Goal: Transaction & Acquisition: Book appointment/travel/reservation

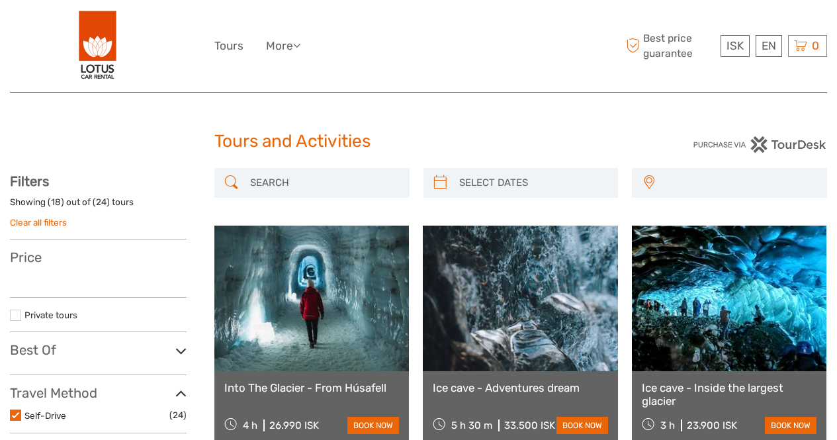
select select
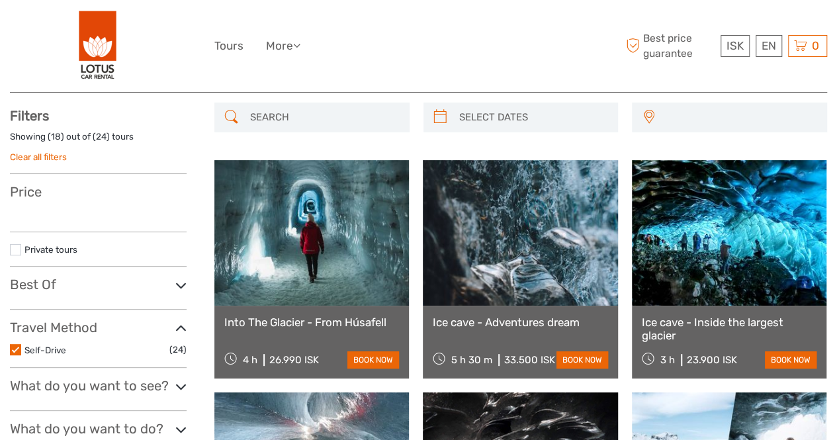
scroll to position [67, 0]
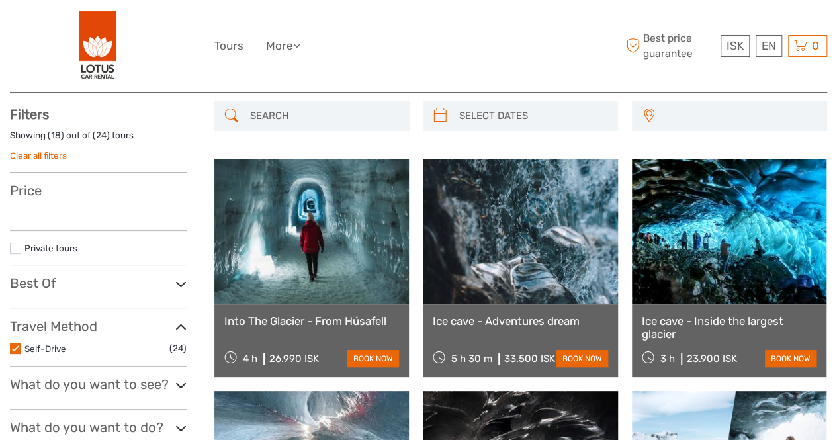
select select
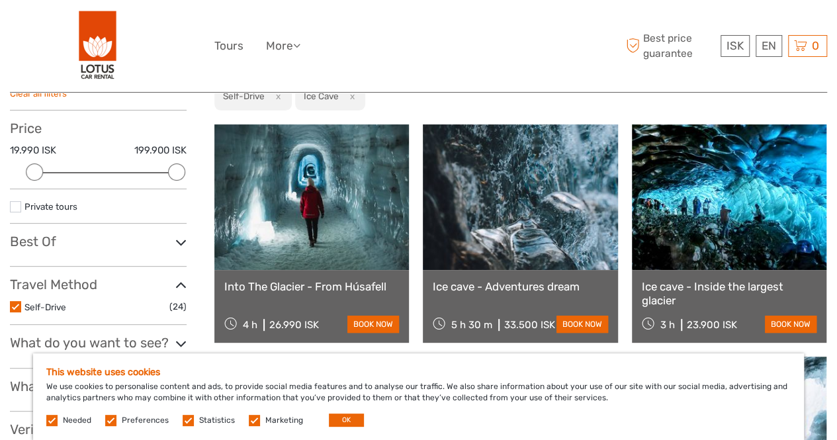
scroll to position [132, 0]
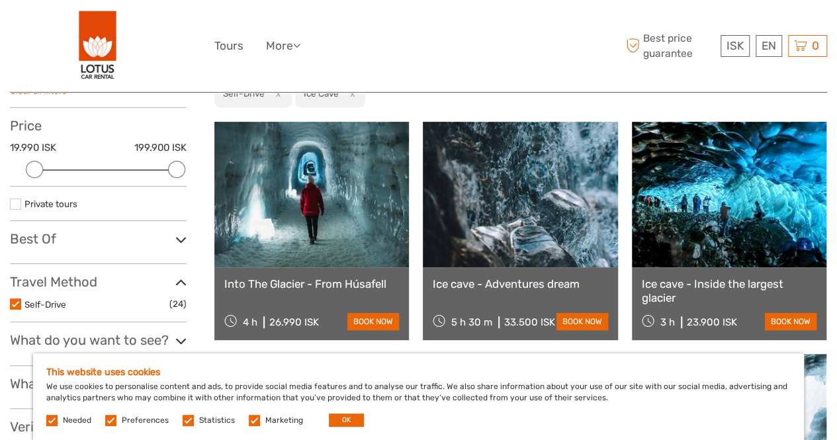
click at [252, 424] on label at bounding box center [254, 420] width 11 height 11
click at [0, 0] on input "checkbox" at bounding box center [0, 0] width 0 height 0
click at [189, 423] on label at bounding box center [188, 420] width 11 height 11
click at [0, 0] on input "checkbox" at bounding box center [0, 0] width 0 height 0
click at [112, 418] on label at bounding box center [110, 420] width 11 height 11
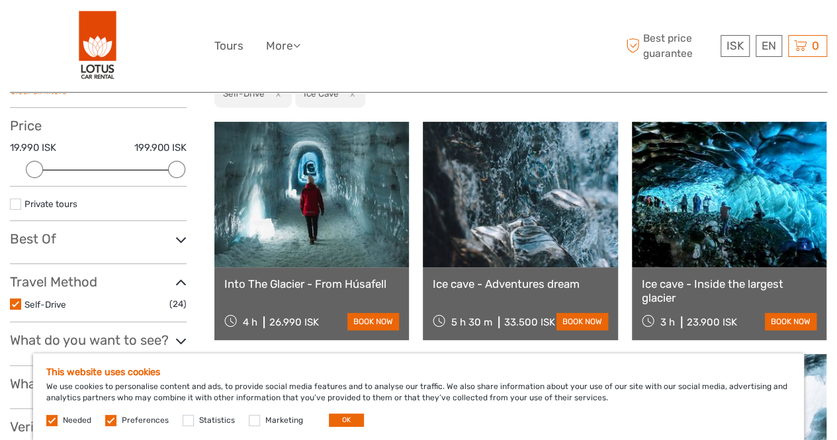
click at [0, 0] on input "checkbox" at bounding box center [0, 0] width 0 height 0
click at [52, 420] on label at bounding box center [51, 420] width 11 height 11
click at [344, 419] on button "OK" at bounding box center [346, 420] width 35 height 13
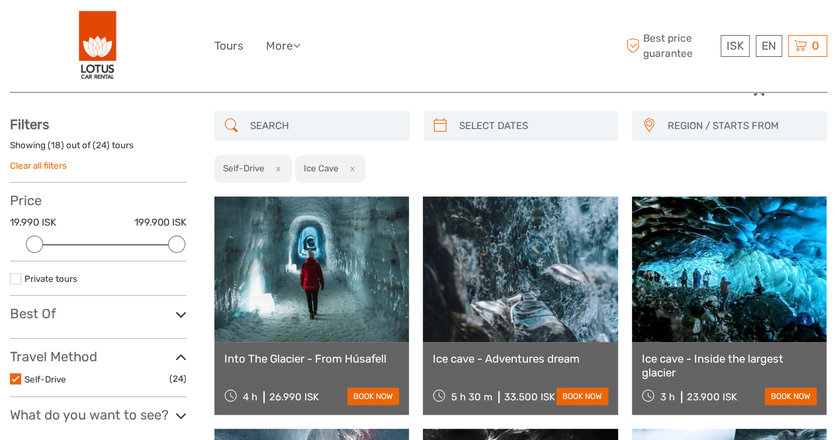
scroll to position [38, 0]
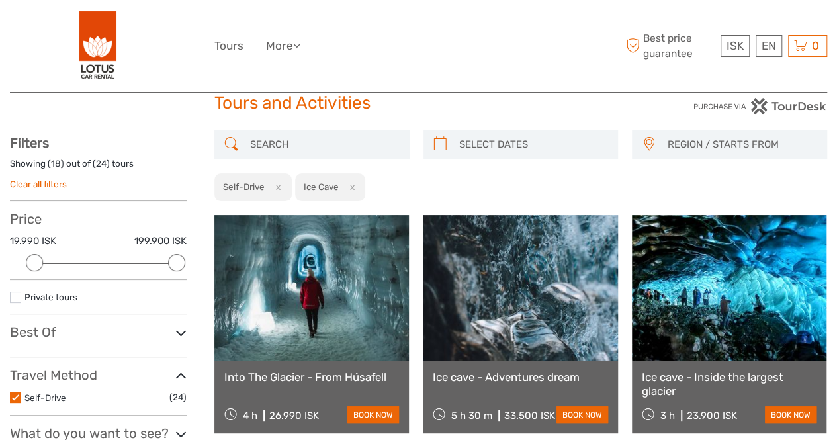
click at [139, 252] on div "19.990 ISK 199.900 ISK" at bounding box center [98, 245] width 177 height 22
click at [133, 273] on div "Price 19.990 ISK 199.900 ISK Clear" at bounding box center [98, 245] width 177 height 69
drag, startPoint x: 171, startPoint y: 261, endPoint x: 135, endPoint y: 263, distance: 35.8
click at [135, 263] on div at bounding box center [98, 263] width 158 height 1
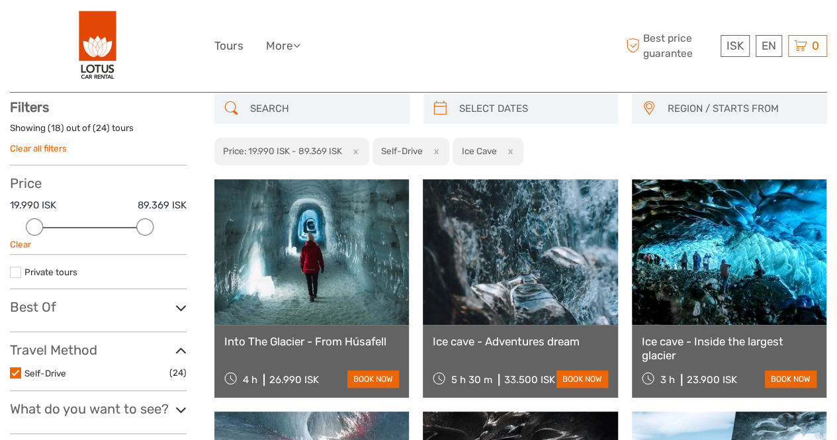
scroll to position [75, 0]
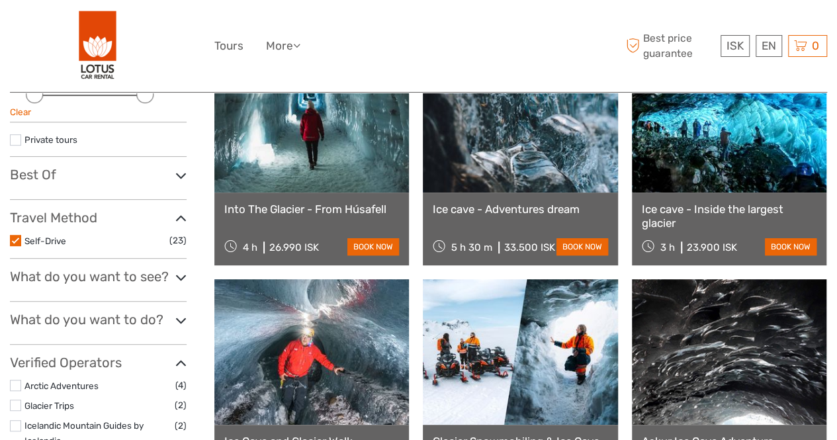
scroll to position [208, 0]
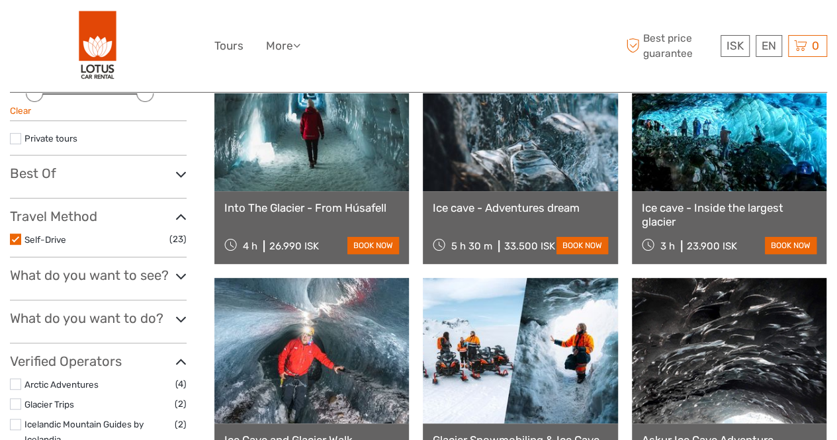
click at [183, 272] on icon at bounding box center [180, 276] width 11 height 18
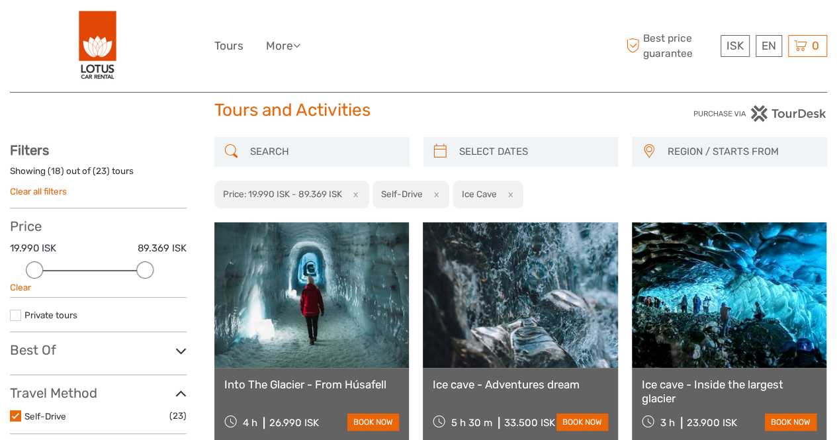
scroll to position [32, 0]
type input "[DATE]"
click at [494, 145] on input "search" at bounding box center [533, 151] width 158 height 23
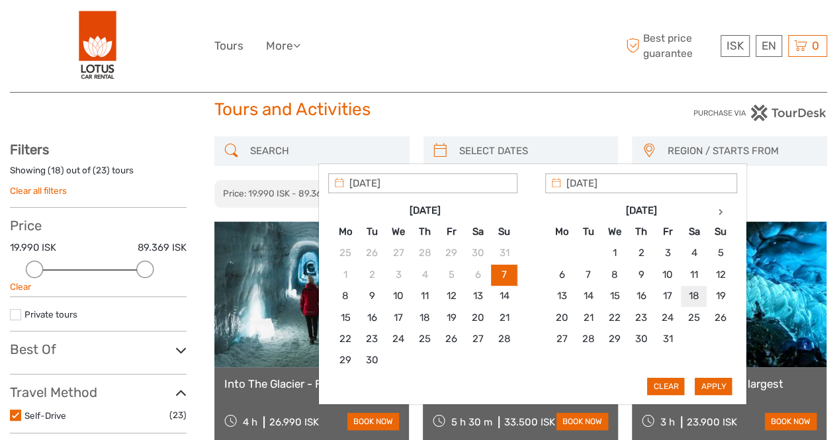
type input "[DATE]"
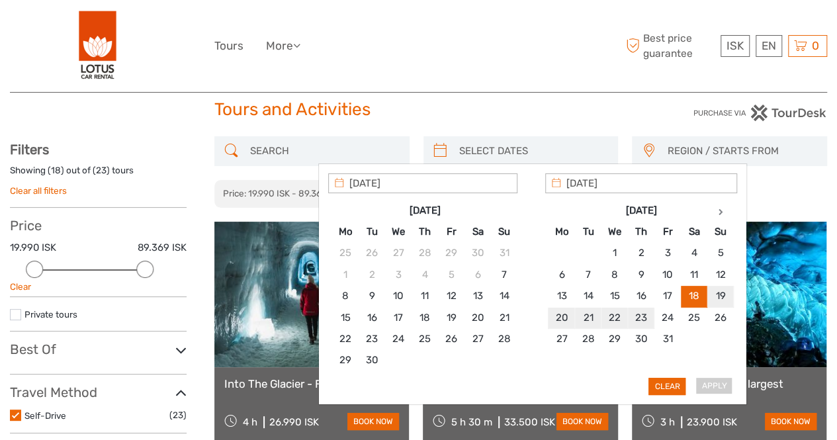
type input "[DATE]"
click at [715, 378] on button "Apply" at bounding box center [713, 386] width 37 height 17
type input "[DATE] - [DATE]"
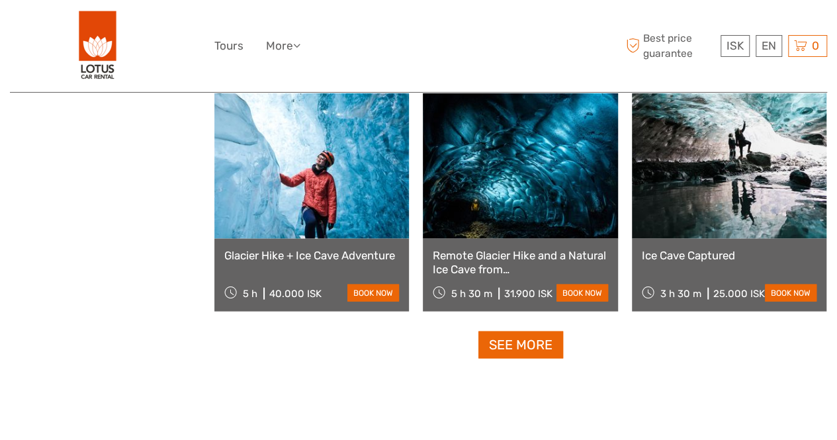
scroll to position [1322, 0]
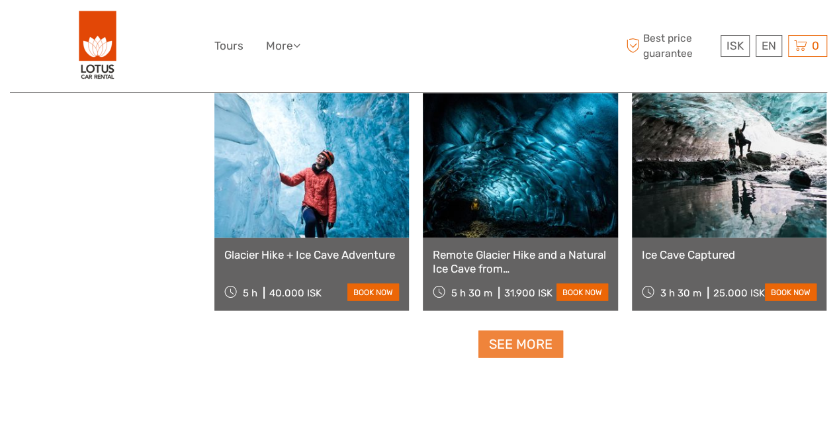
click at [507, 346] on link "See more" at bounding box center [521, 344] width 85 height 27
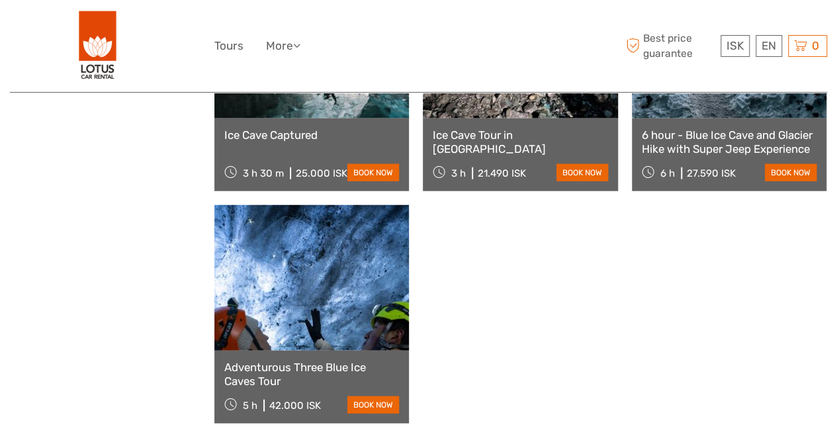
scroll to position [1702, 0]
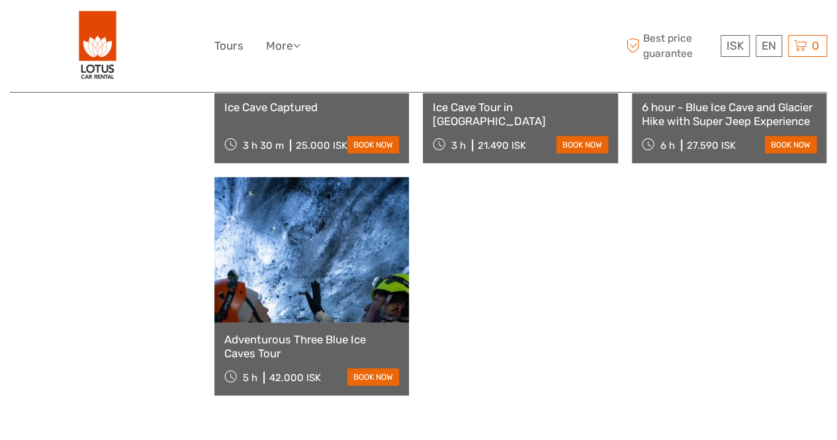
click at [316, 281] on link at bounding box center [311, 250] width 195 height 146
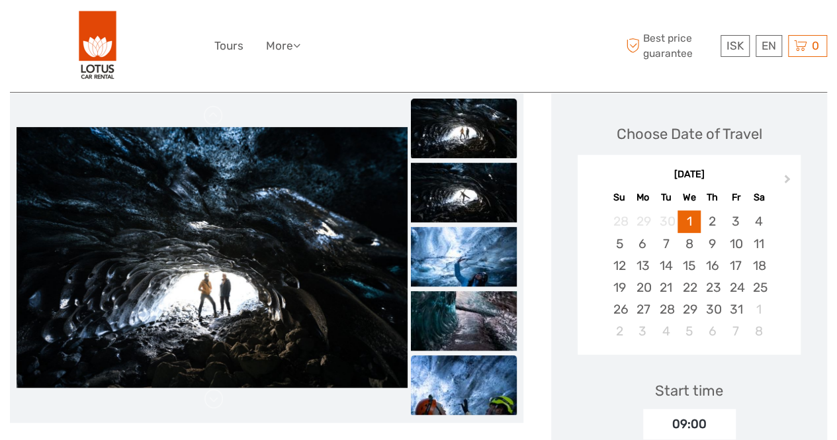
scroll to position [164, 0]
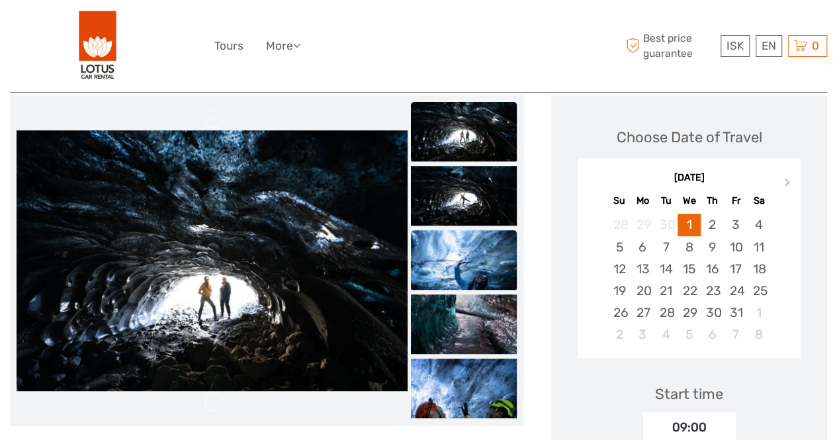
click at [502, 259] on img at bounding box center [464, 260] width 106 height 60
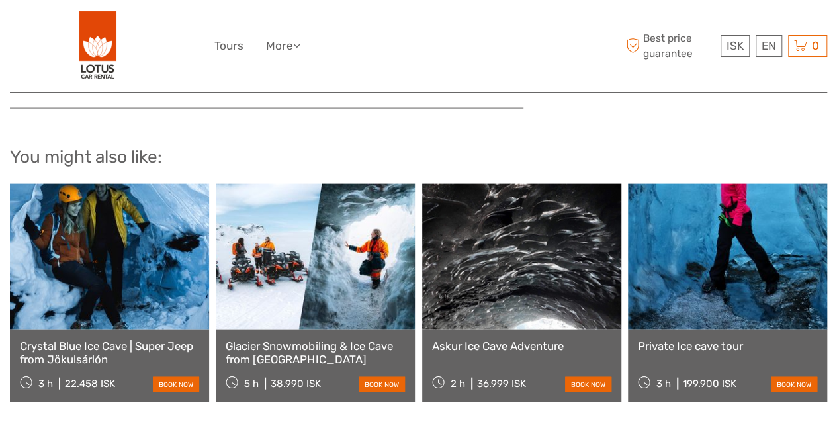
scroll to position [1354, 0]
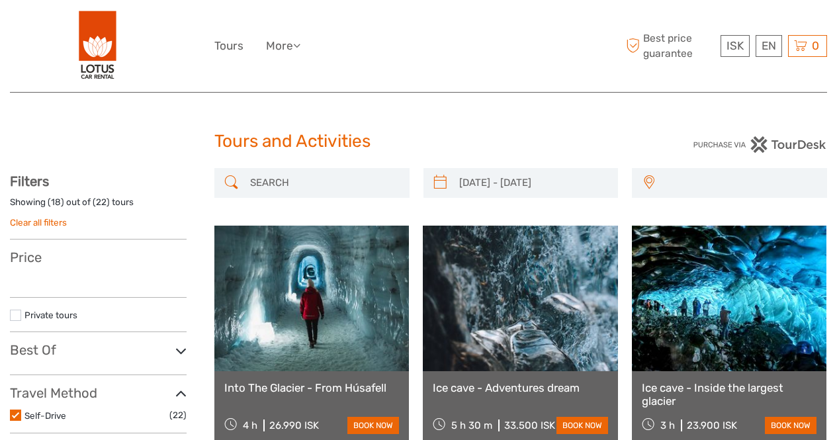
select select
type input "[DATE] - [DATE]"
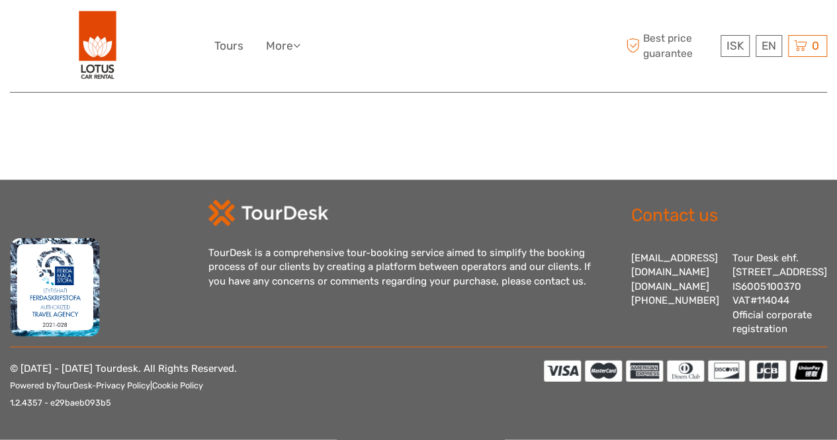
select select
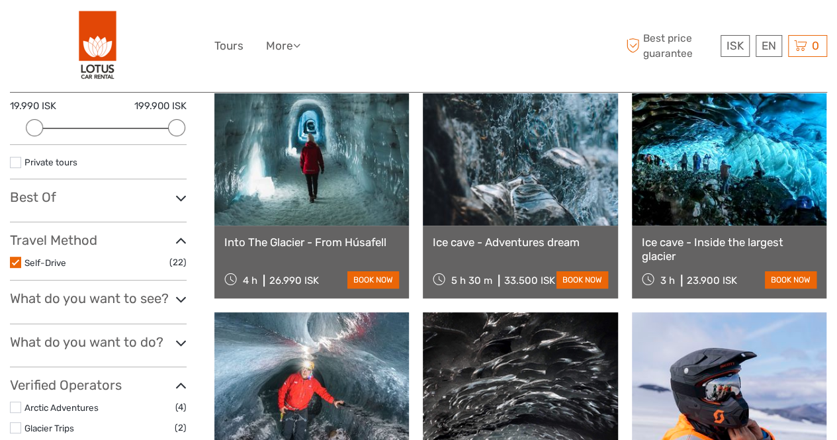
scroll to position [179, 0]
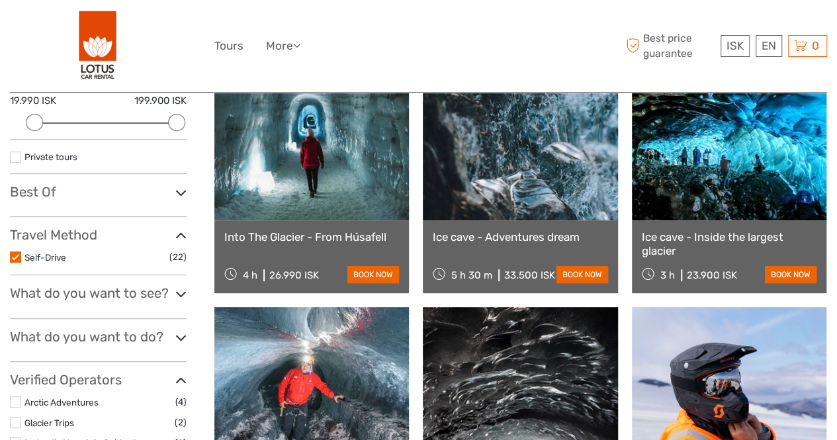
click at [338, 179] on link at bounding box center [311, 148] width 195 height 146
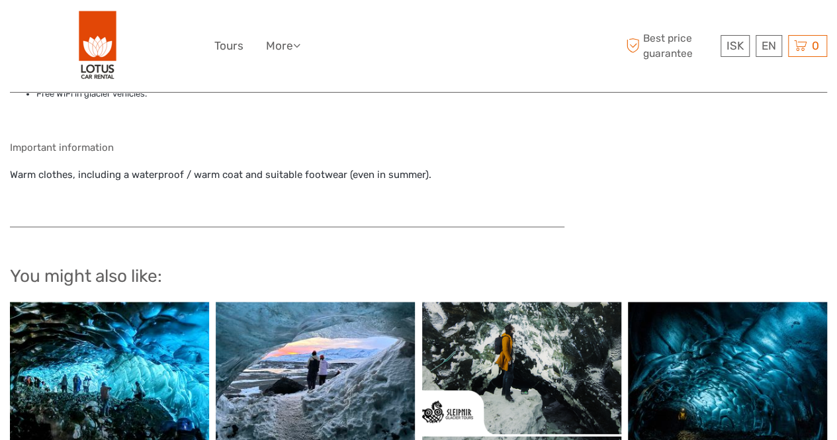
scroll to position [1313, 0]
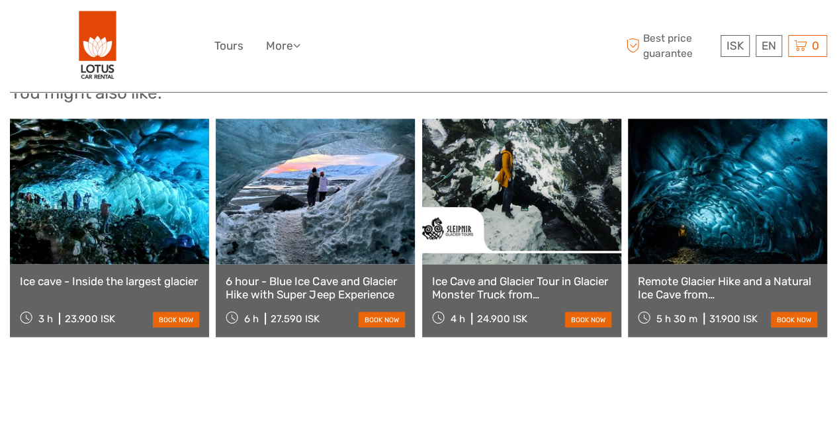
click at [93, 186] on link at bounding box center [109, 192] width 199 height 146
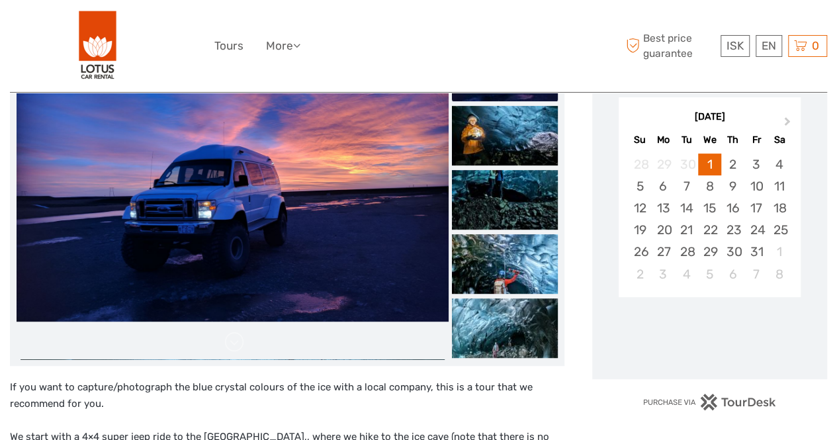
scroll to position [228, 0]
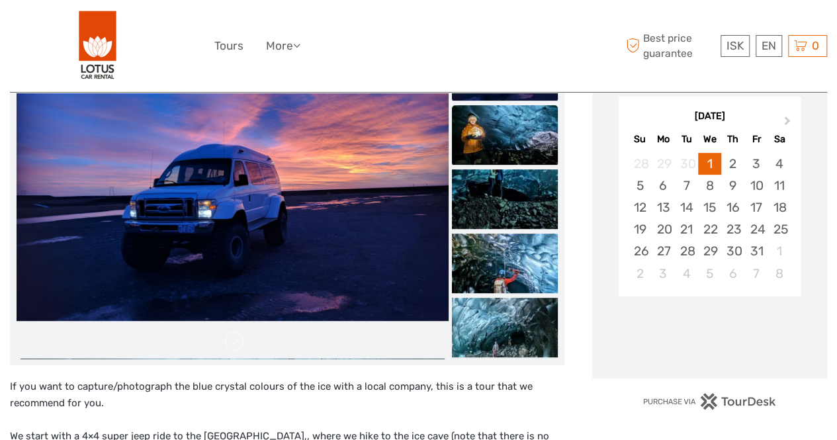
click at [518, 133] on img at bounding box center [505, 135] width 106 height 60
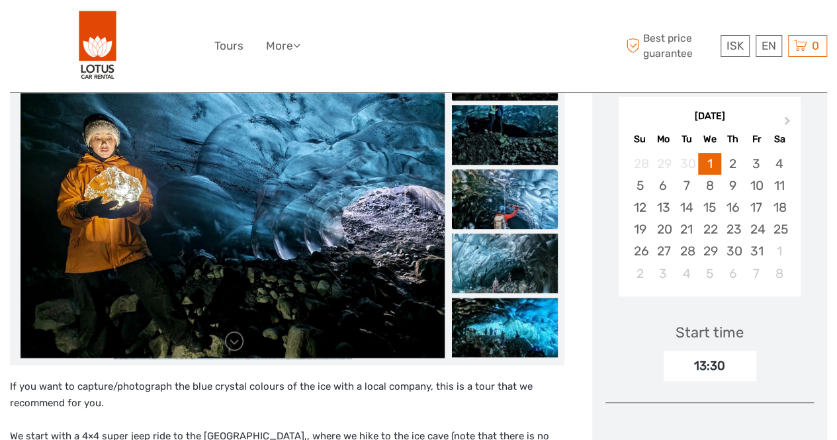
click at [508, 185] on img at bounding box center [505, 199] width 106 height 60
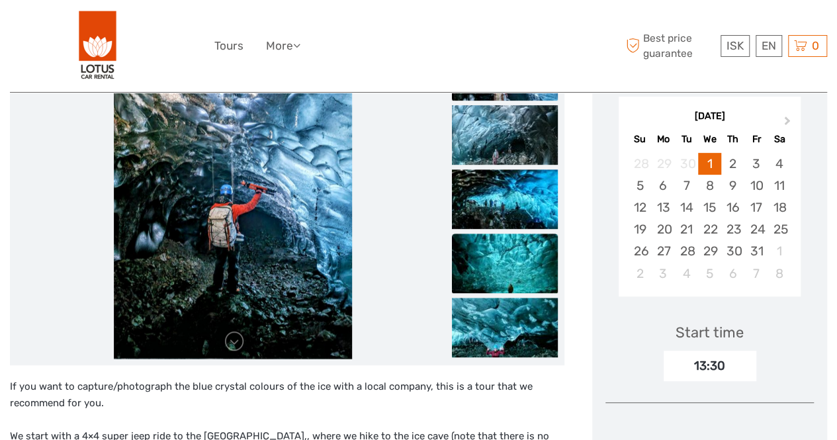
click at [507, 254] on img at bounding box center [505, 264] width 106 height 60
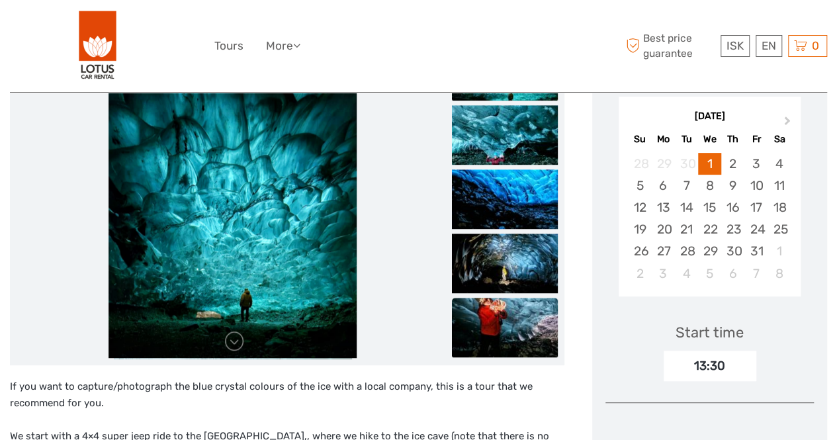
click at [503, 325] on img at bounding box center [505, 328] width 106 height 60
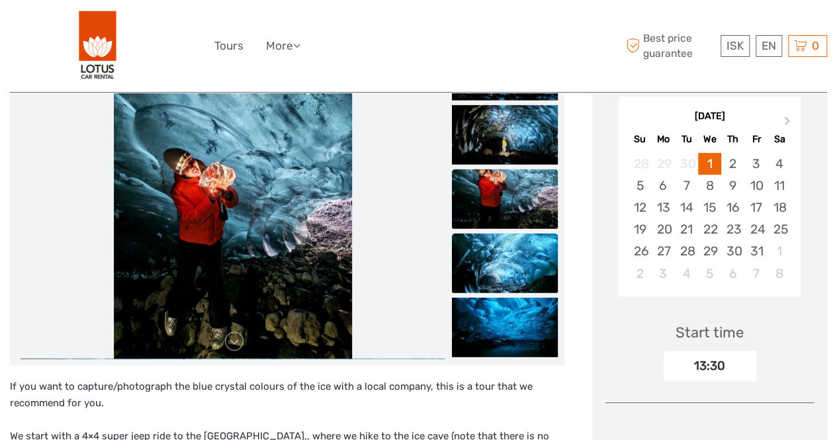
click at [500, 252] on img at bounding box center [505, 263] width 106 height 60
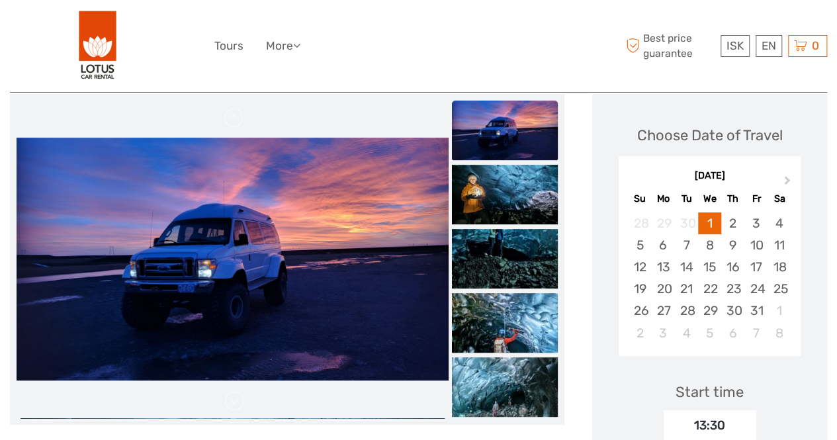
scroll to position [169, 0]
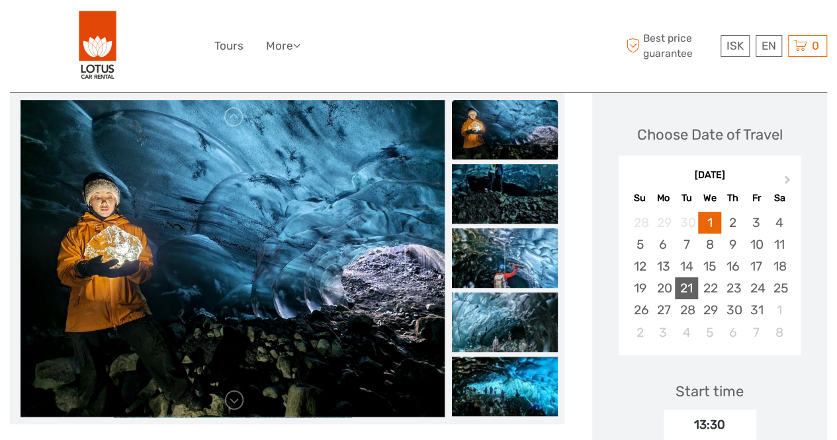
click at [688, 285] on div "21" at bounding box center [686, 288] width 23 height 22
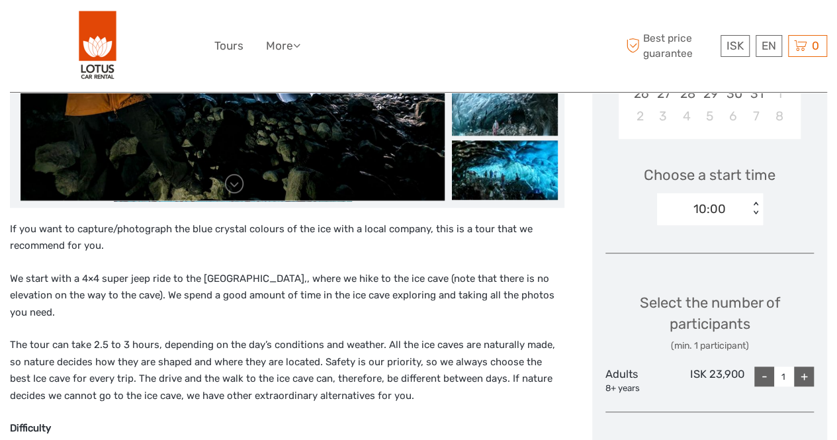
scroll to position [387, 0]
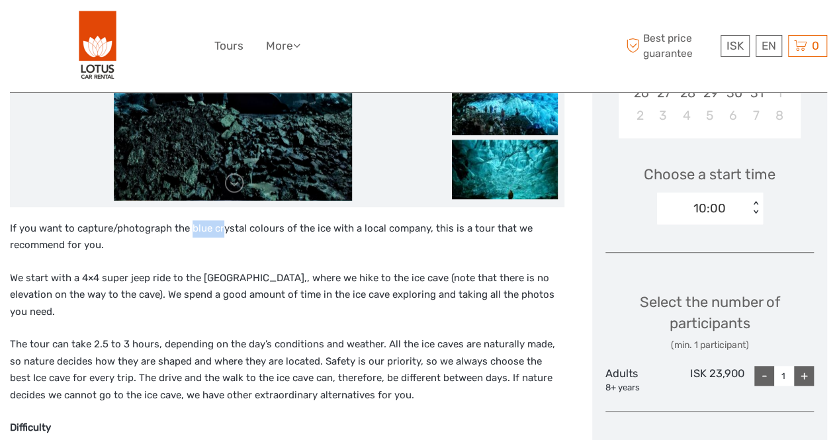
drag, startPoint x: 190, startPoint y: 229, endPoint x: 220, endPoint y: 236, distance: 30.7
click at [220, 236] on p "If you want to capture/photograph the blue crystal colours of the ice with a lo…" at bounding box center [287, 237] width 555 height 34
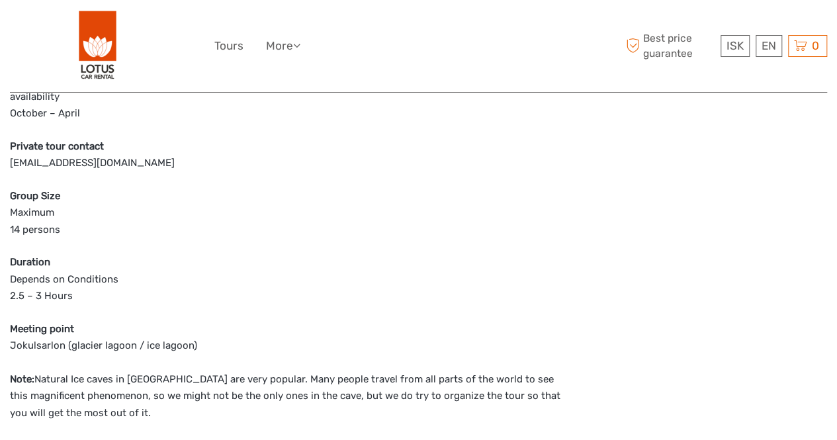
scroll to position [894, 0]
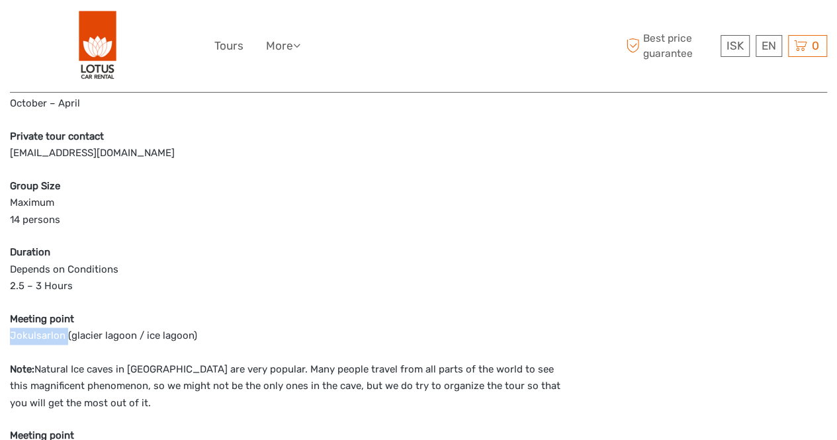
drag, startPoint x: 11, startPoint y: 314, endPoint x: 66, endPoint y: 325, distance: 55.4
click at [66, 325] on p "Meeting point Jokulsarlon (glacier lagoon / ice lagoon)" at bounding box center [287, 328] width 555 height 34
copy p "Jokulsarlon"
